Goal: Task Accomplishment & Management: Manage account settings

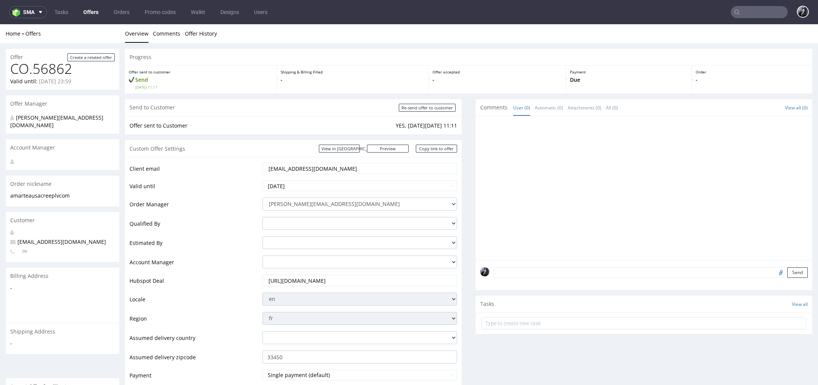
click at [100, 12] on link "Offers" at bounding box center [91, 12] width 24 height 12
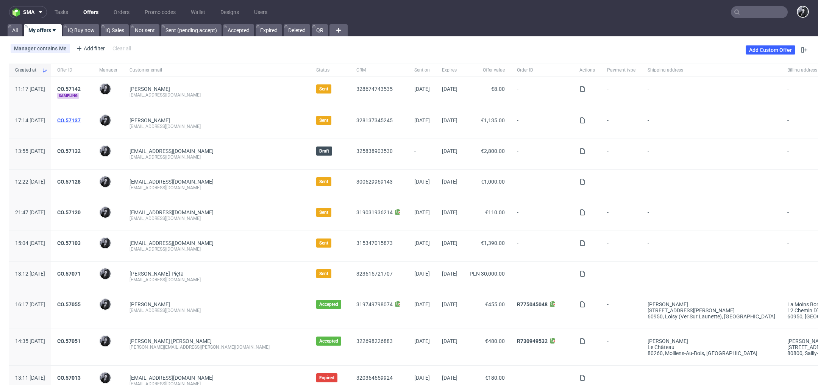
click at [81, 119] on link "CO.57137" at bounding box center [68, 120] width 23 height 6
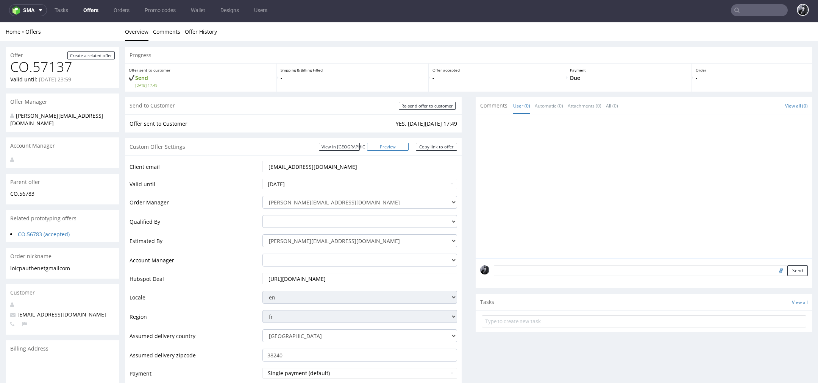
click at [393, 146] on link "Preview" at bounding box center [388, 147] width 42 height 8
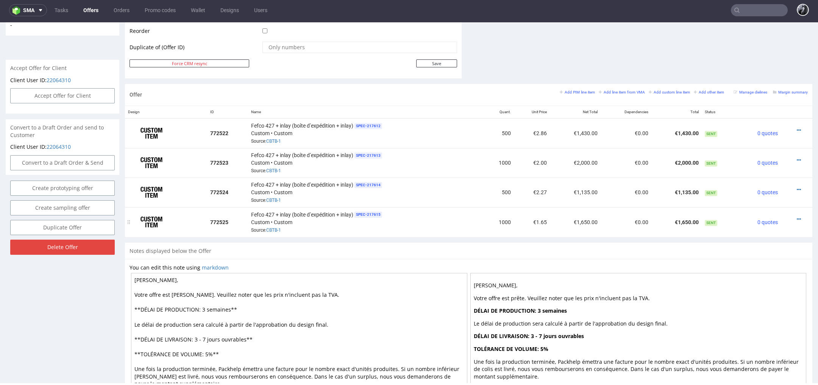
scroll to position [391, 0]
click at [797, 128] on icon at bounding box center [799, 130] width 4 height 5
click at [740, 50] on span "Edit item price" at bounding box center [764, 48] width 61 height 8
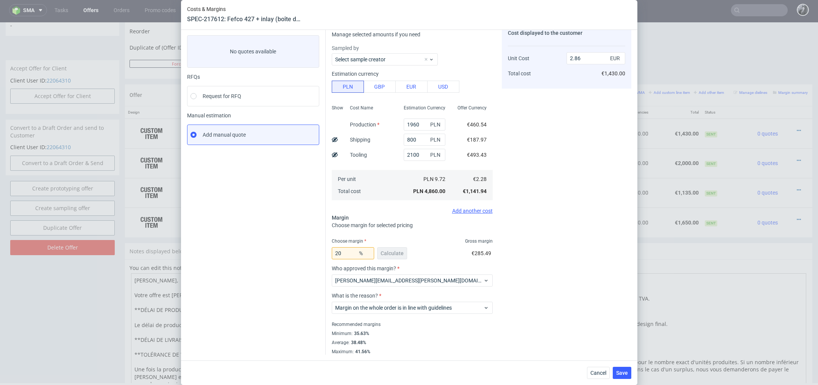
scroll to position [0, 0]
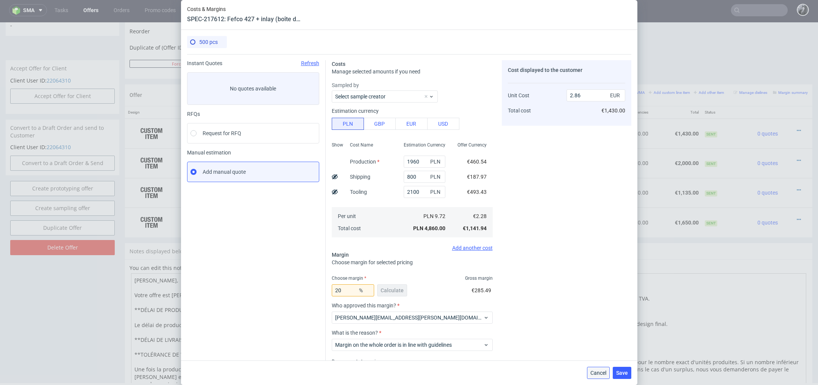
click at [595, 368] on button "Cancel" at bounding box center [598, 373] width 23 height 12
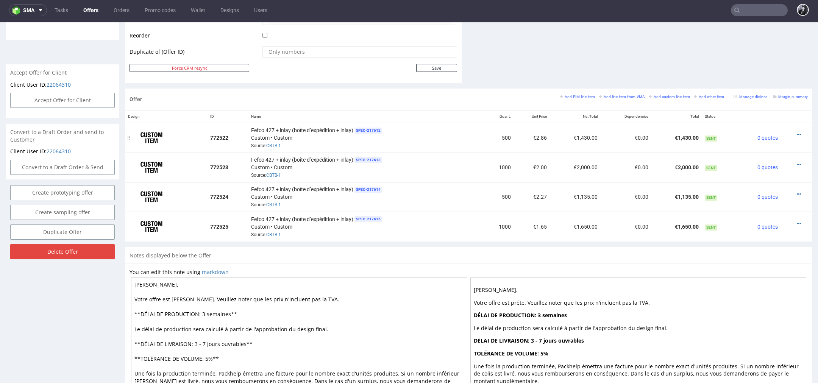
scroll to position [439, 0]
